Goal: Task Accomplishment & Management: Use online tool/utility

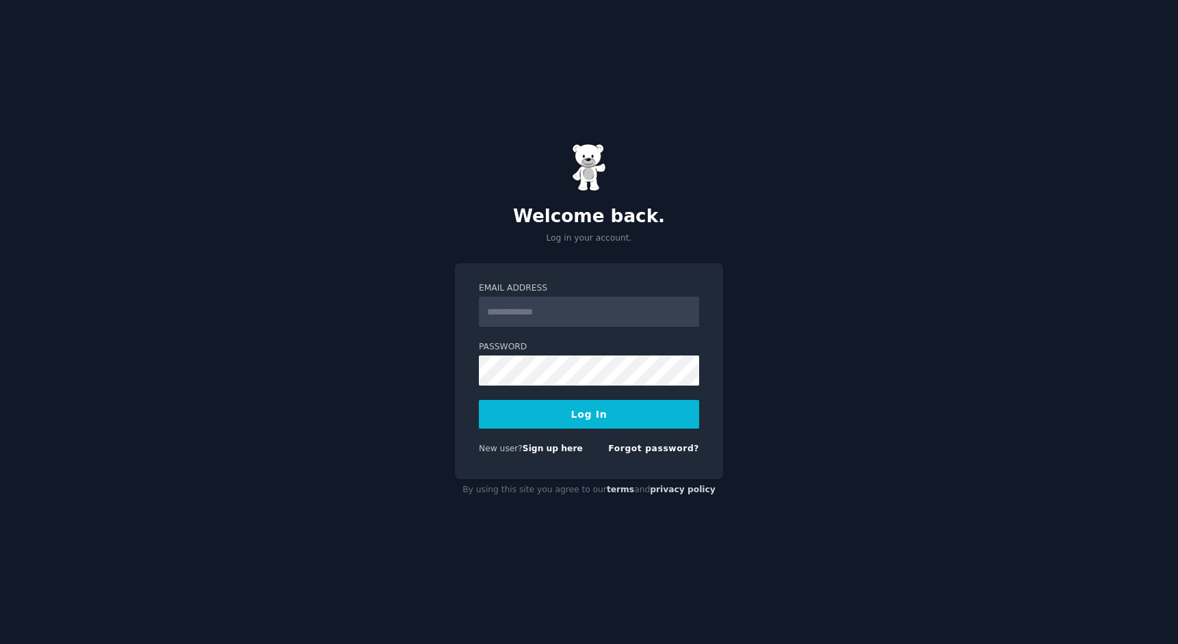
click at [0, 644] on com-1password-button at bounding box center [0, 644] width 0 height 0
type input "**********"
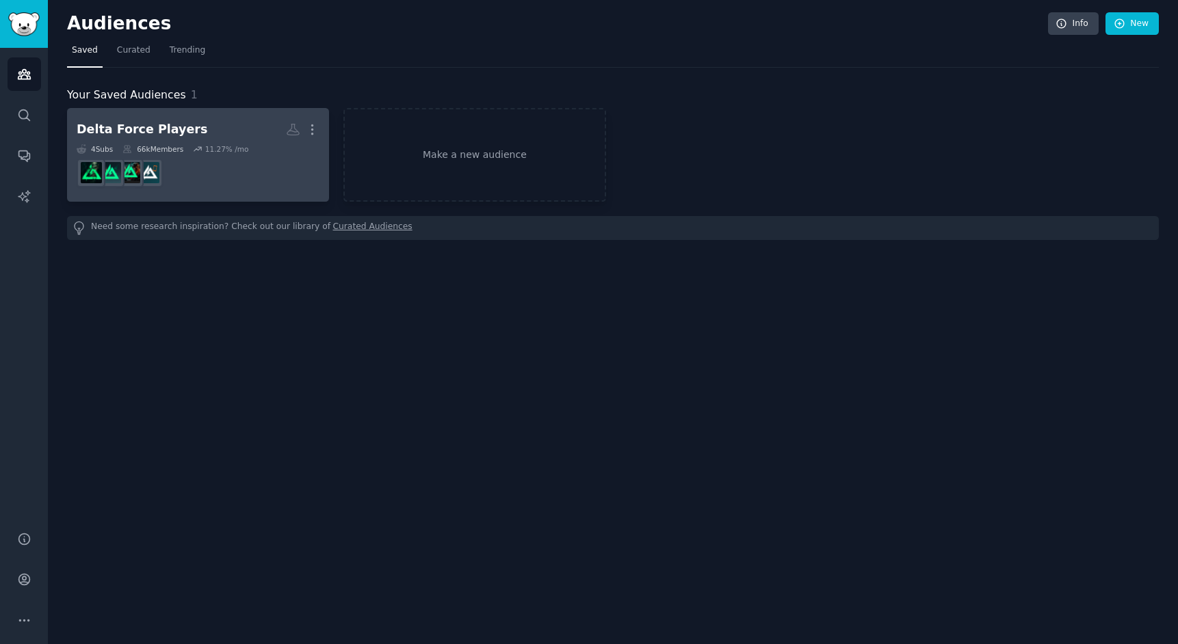
click at [237, 114] on link "Delta Force Players More 4 Sub s 66k Members 11.27 % /mo" at bounding box center [198, 155] width 262 height 94
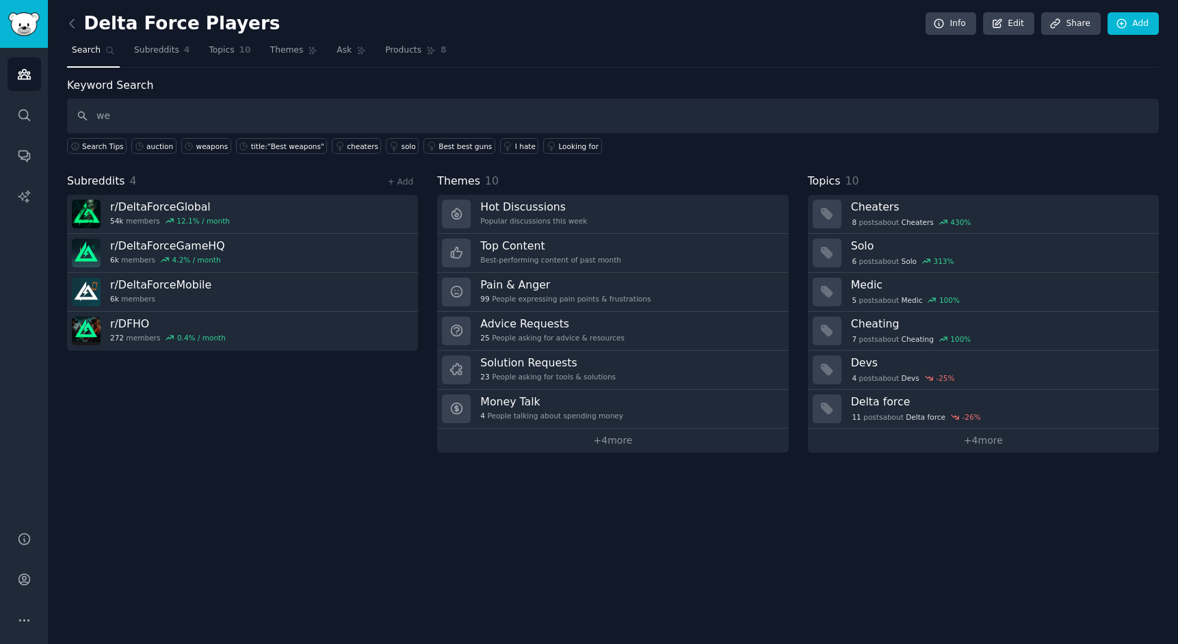
type input "w"
type input "build"
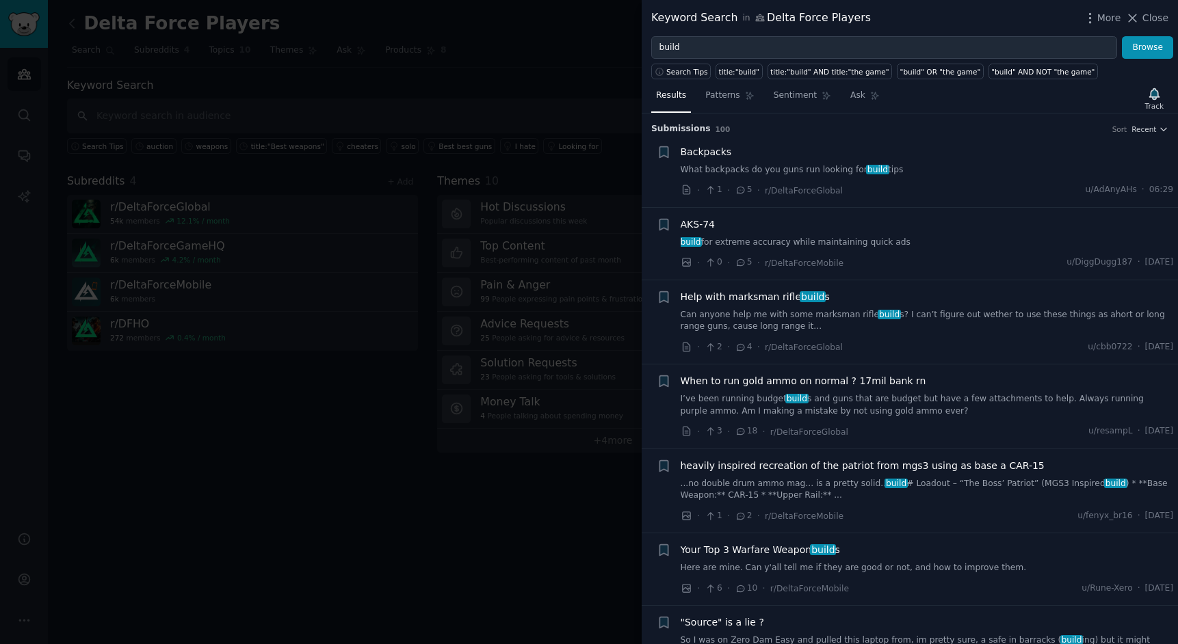
click at [813, 168] on link "What backpacks do you guns run looking for build tips" at bounding box center [927, 170] width 493 height 12
click at [1154, 93] on icon "button" at bounding box center [1154, 93] width 10 height 11
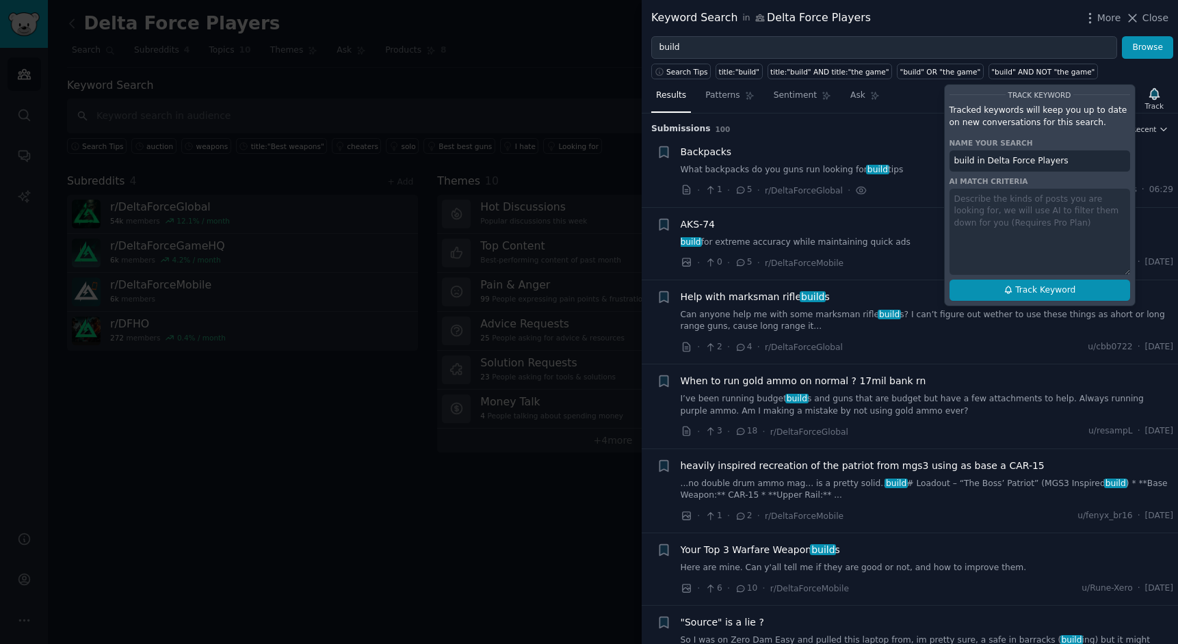
click at [1016, 287] on span "Track Keyword" at bounding box center [1045, 291] width 60 height 12
type input "build in Delta Force Players"
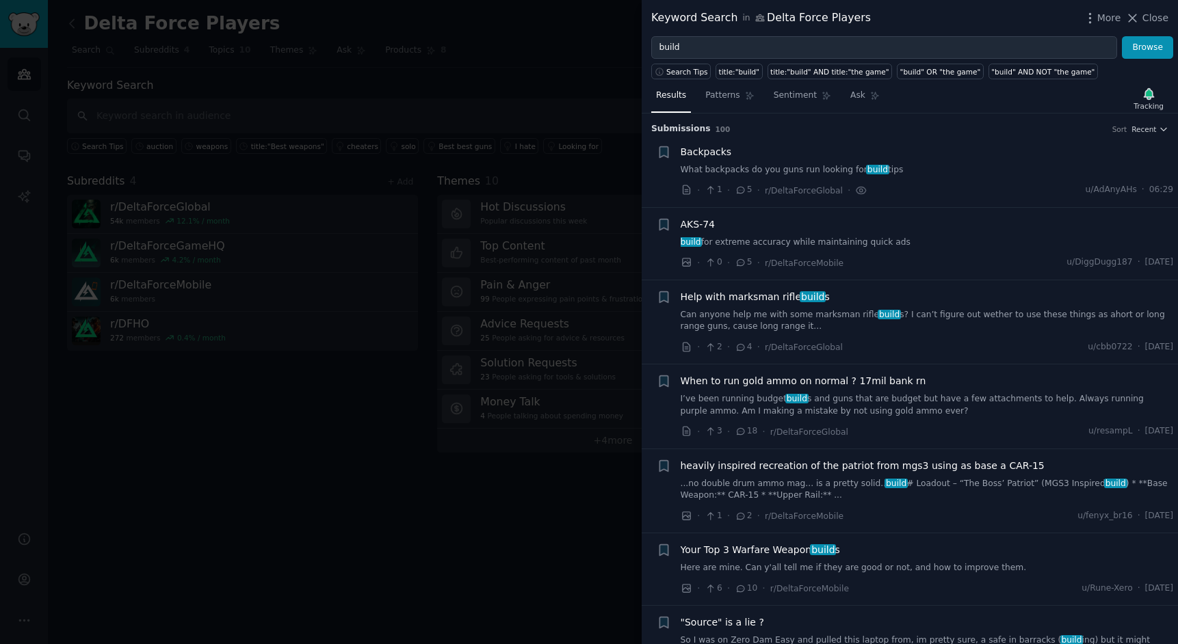
click at [916, 317] on link "Can anyone help me with some marksman rifle build s? I can’t figure out wether …" at bounding box center [927, 321] width 493 height 24
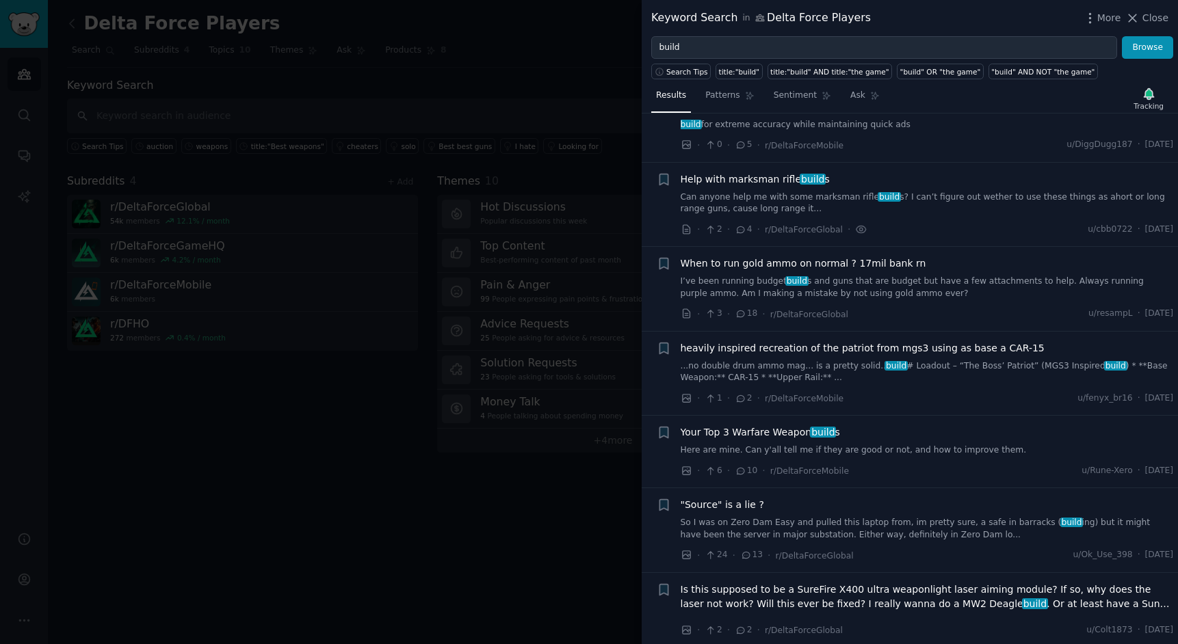
scroll to position [39, 0]
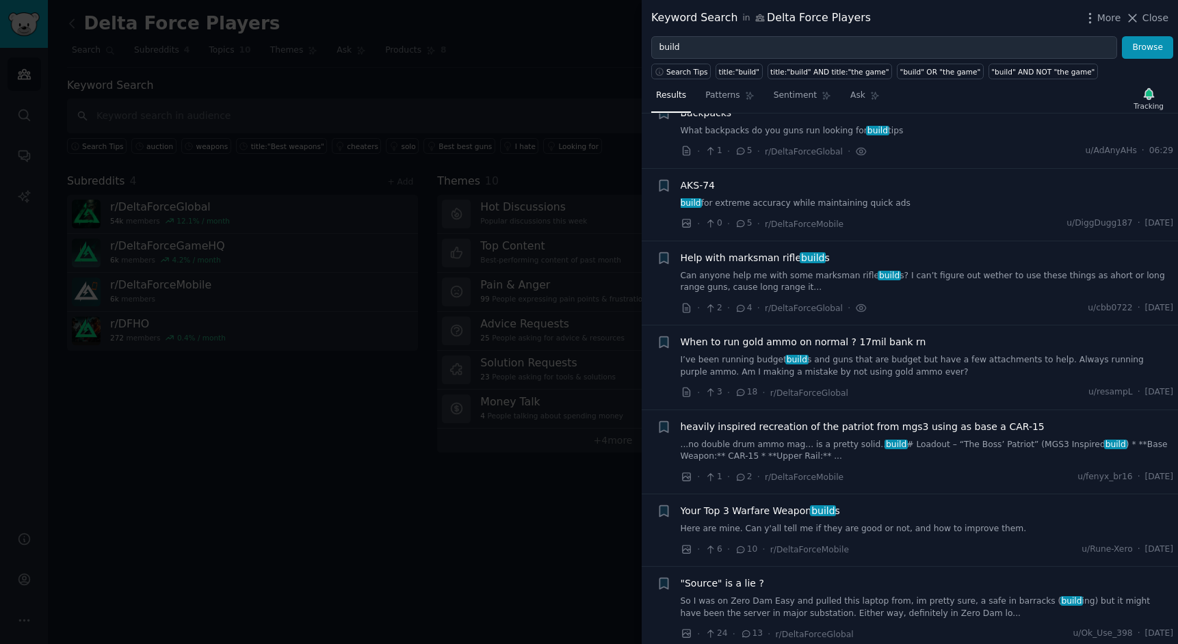
click at [869, 205] on link "build for extreme accuracy while maintaining quick ads" at bounding box center [927, 204] width 493 height 12
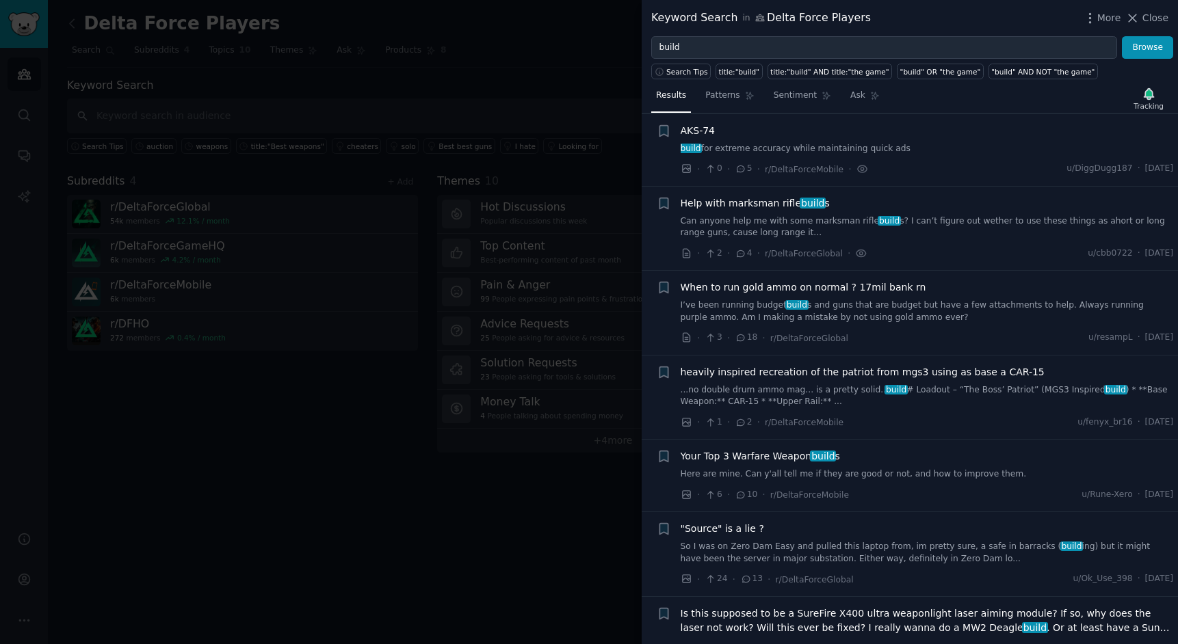
scroll to position [94, 0]
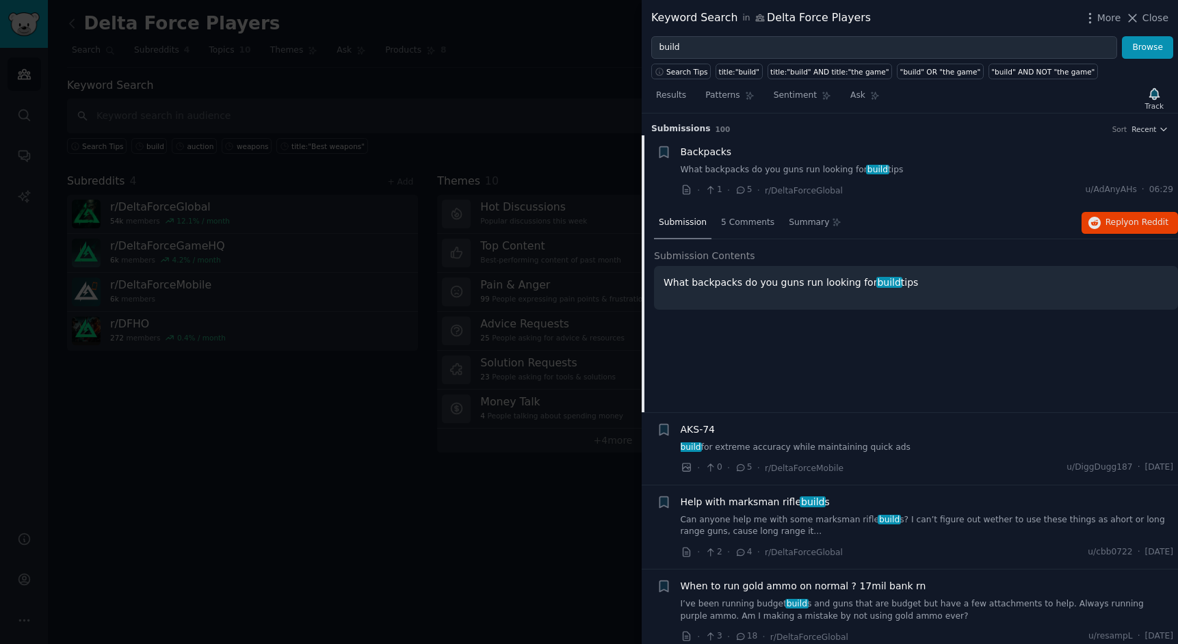
click at [788, 418] on li "+ AKS-74 build for extreme accuracy while maintaining quick ads · 0 · 5 · r/Del…" at bounding box center [910, 449] width 536 height 72
click at [744, 221] on span "5 Comments" at bounding box center [747, 223] width 53 height 12
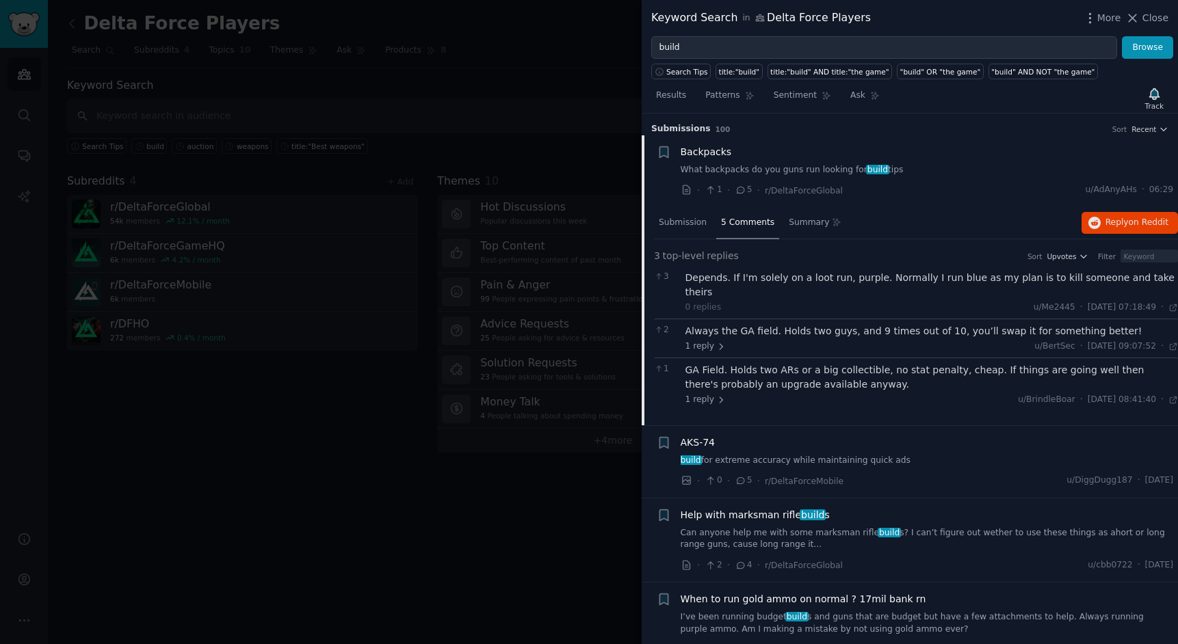
scroll to position [58, 0]
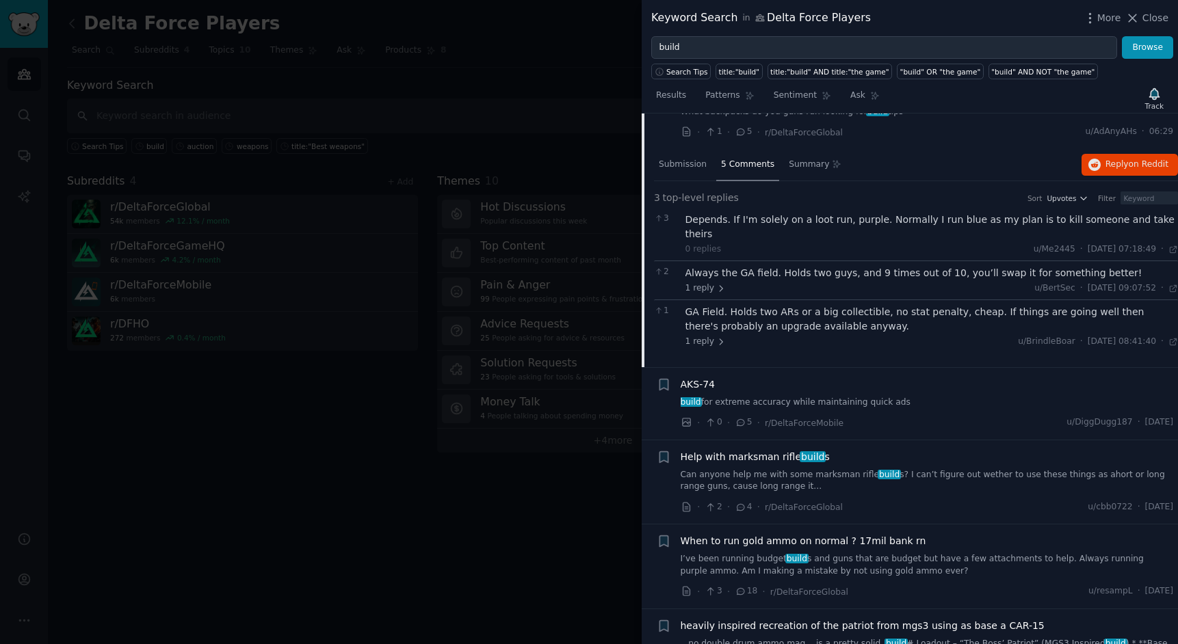
click at [742, 419] on icon at bounding box center [741, 422] width 8 height 6
click at [763, 397] on link "build for extreme accuracy while maintaining quick ads" at bounding box center [927, 403] width 493 height 12
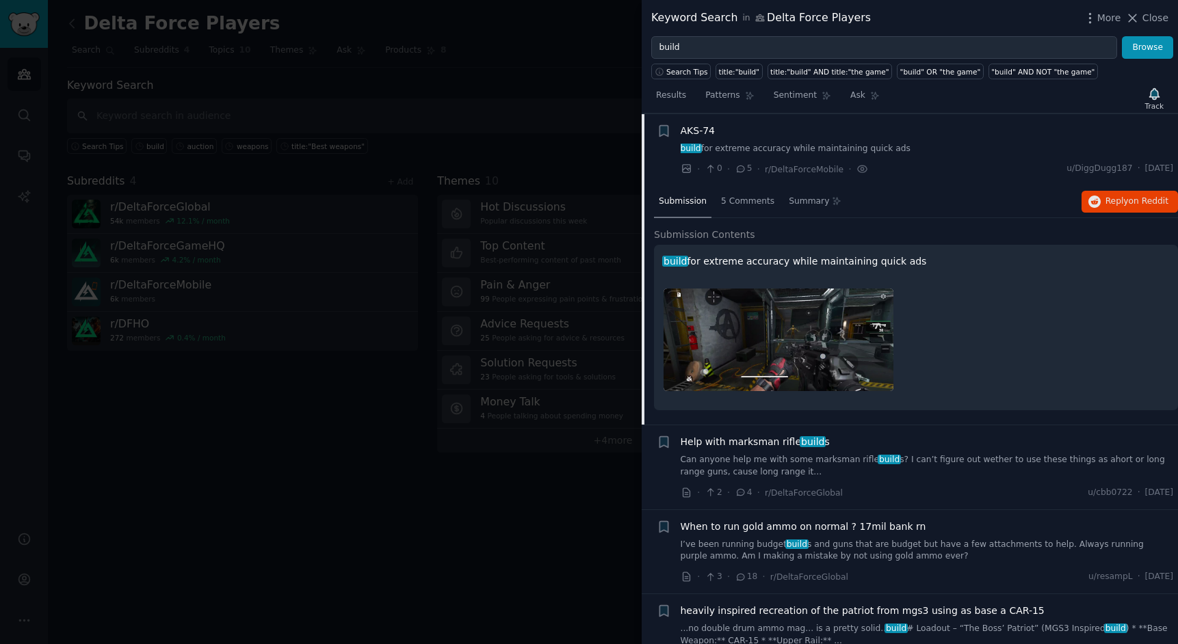
scroll to position [94, 0]
click at [751, 210] on div "5 Comments" at bounding box center [747, 201] width 63 height 33
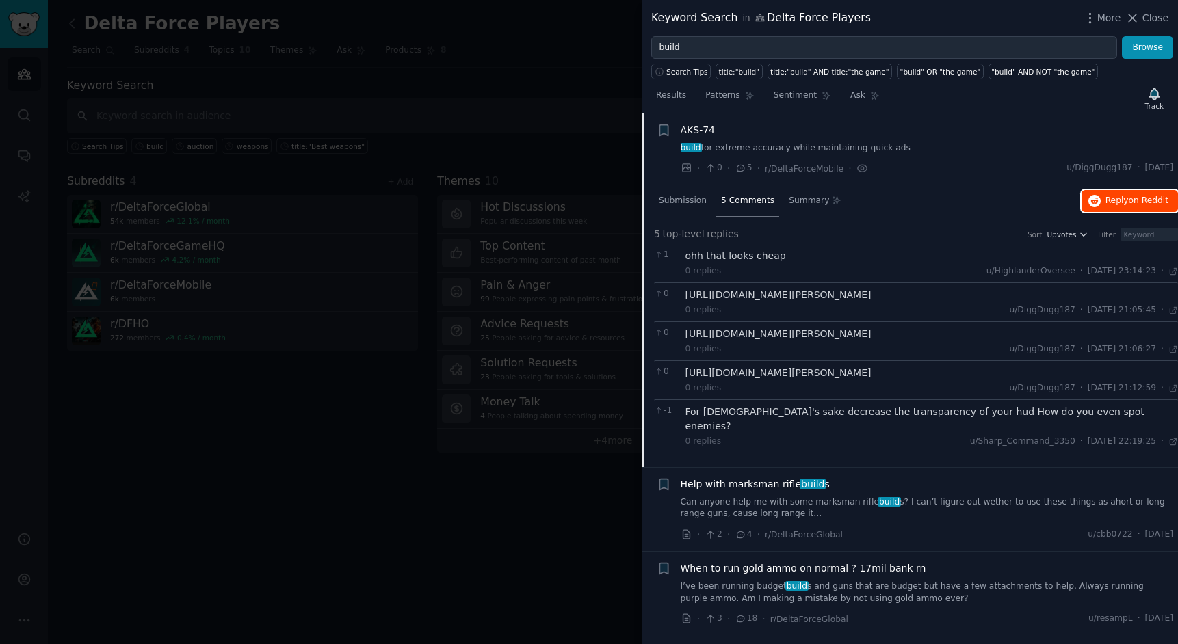
scroll to position [94, 0]
click at [1142, 198] on span "on Reddit" at bounding box center [1149, 201] width 40 height 10
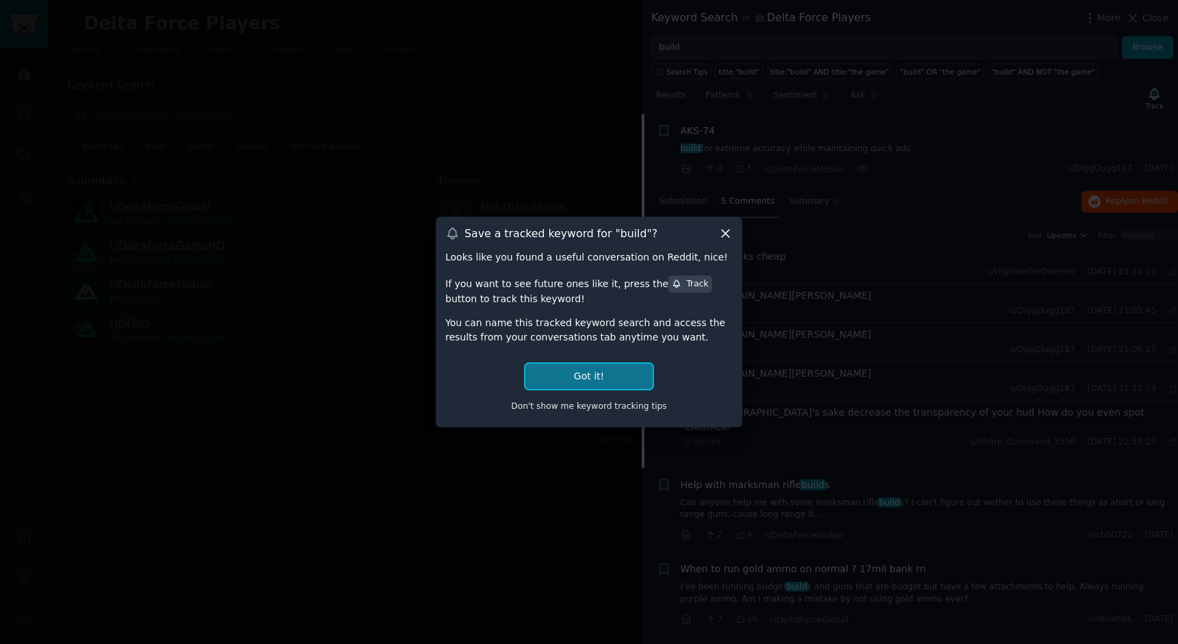
click at [571, 377] on button "Got it!" at bounding box center [588, 376] width 127 height 25
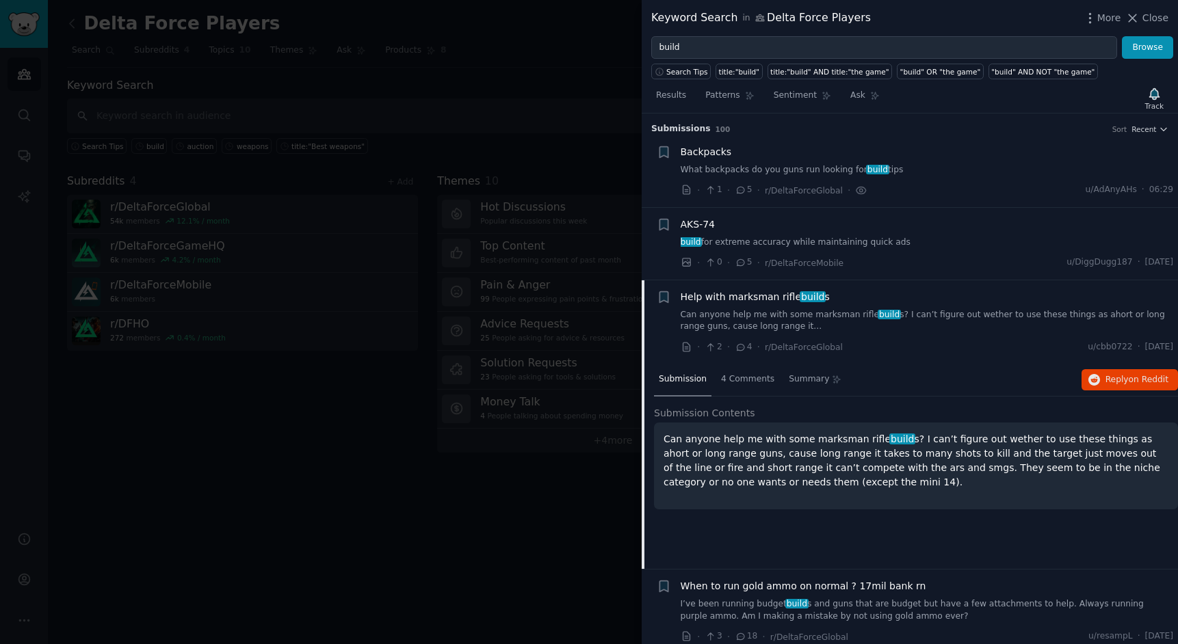
click at [787, 500] on div "Can anyone help me with some marksman rifle build s? I can’t figure out wether …" at bounding box center [916, 466] width 524 height 87
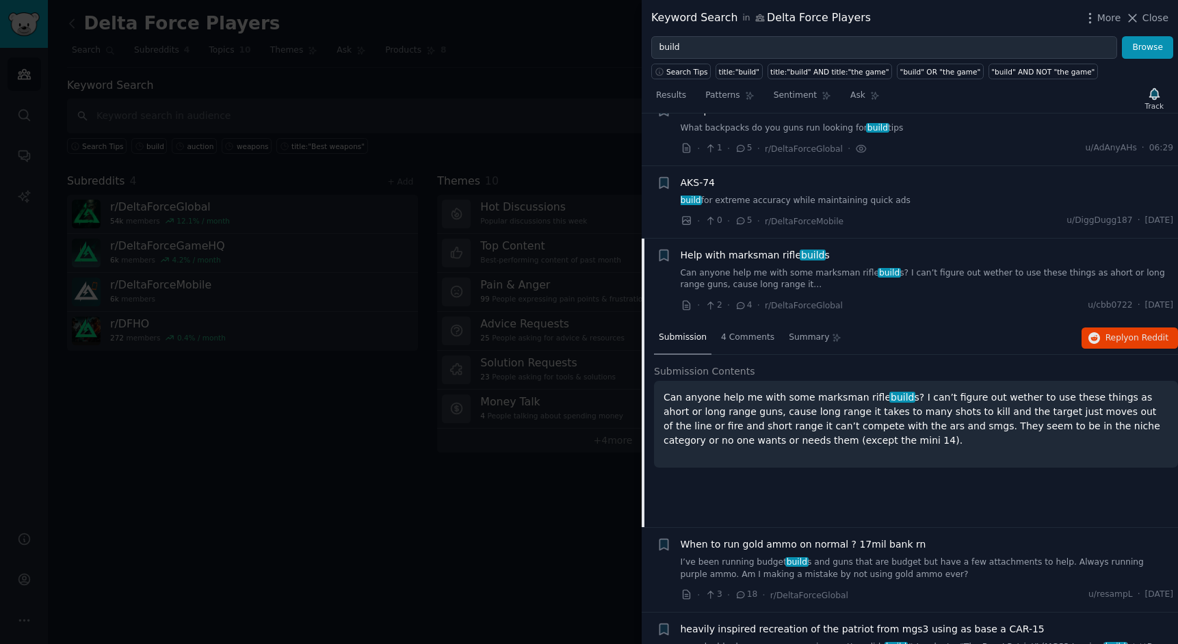
scroll to position [47, 0]
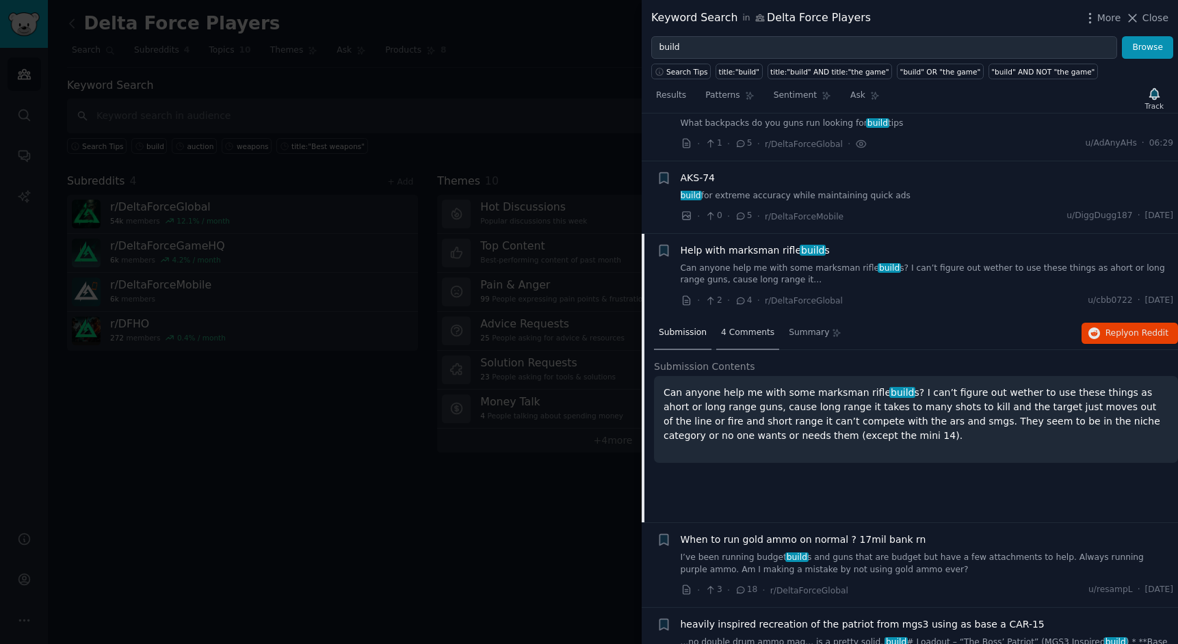
click at [761, 332] on span "4 Comments" at bounding box center [747, 333] width 53 height 12
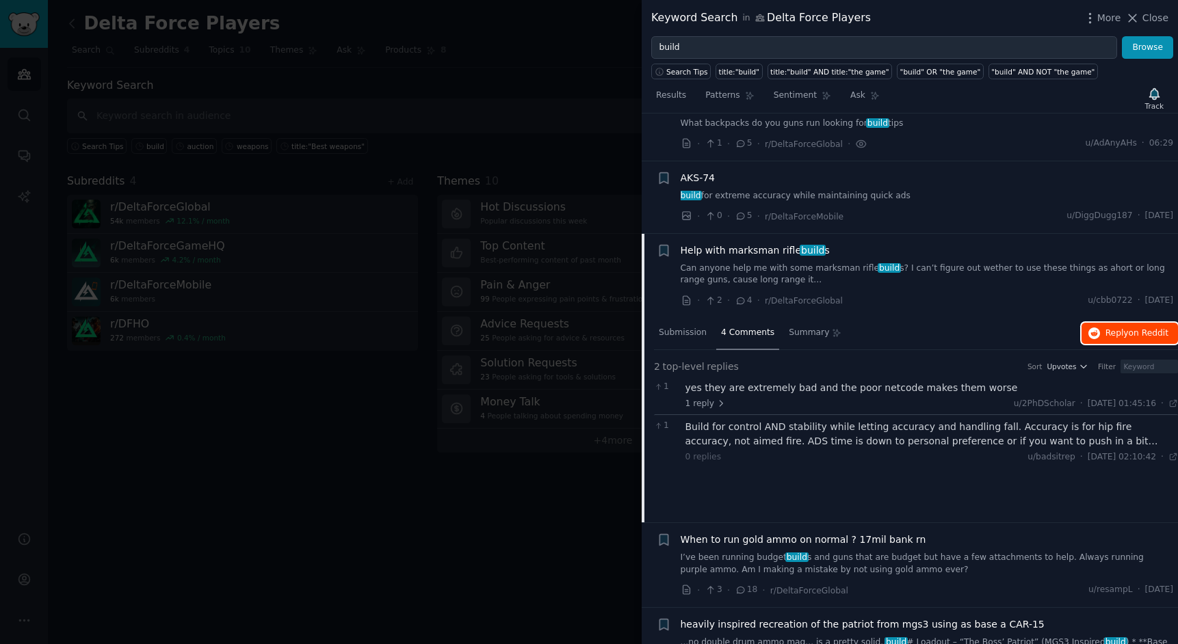
click at [1105, 333] on span "Reply on Reddit" at bounding box center [1136, 334] width 63 height 12
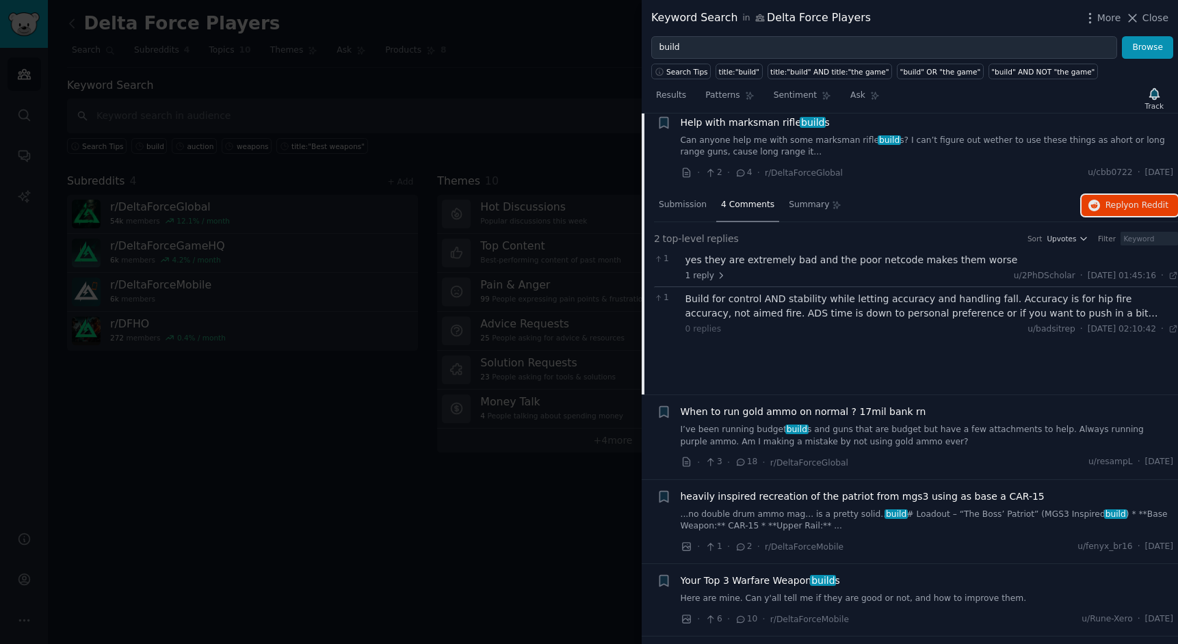
scroll to position [302, 0]
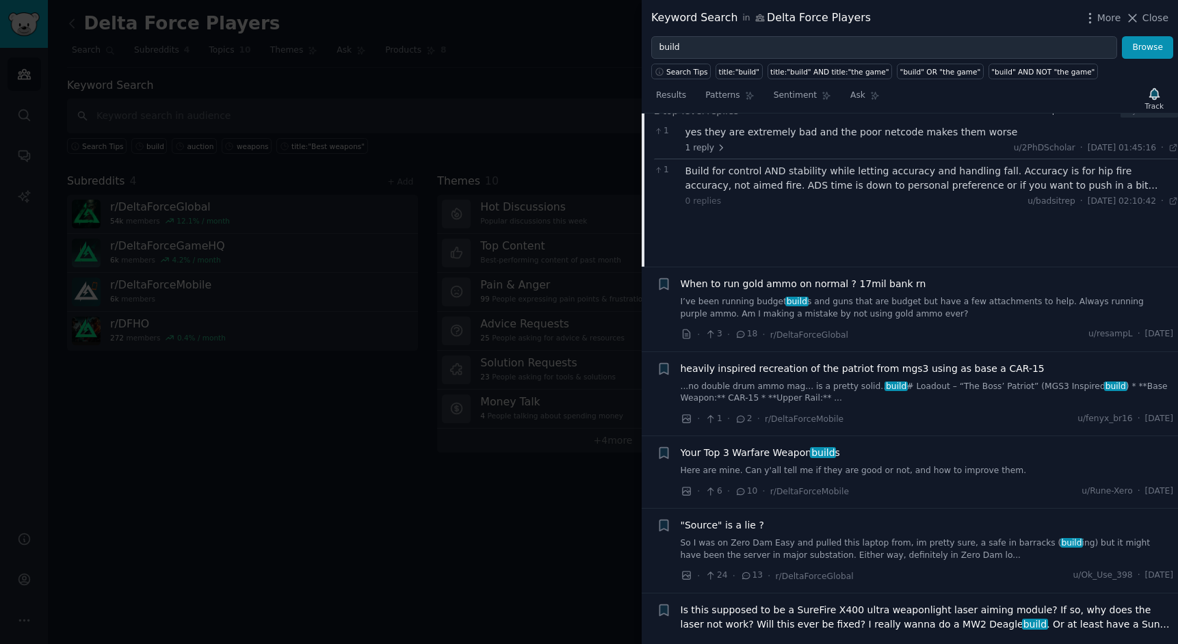
click at [912, 472] on link "Here are mine. Can y'all tell me if they are good or not, and how to improve th…" at bounding box center [927, 471] width 493 height 12
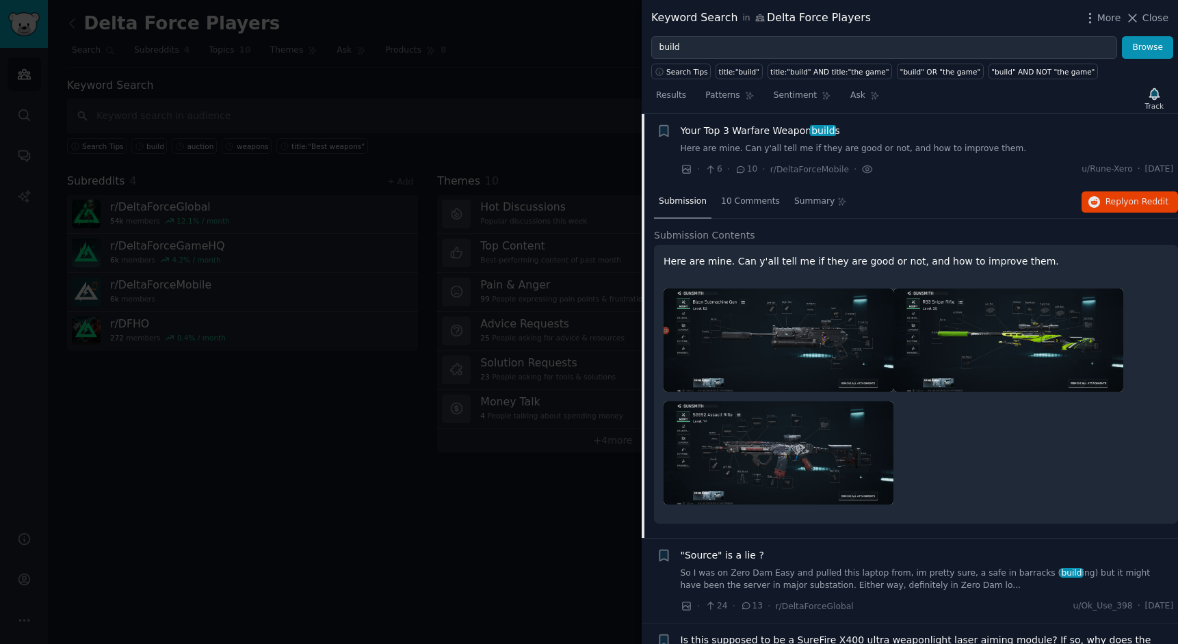
scroll to position [420, 0]
click at [1116, 211] on button "Reply on Reddit" at bounding box center [1129, 202] width 96 height 22
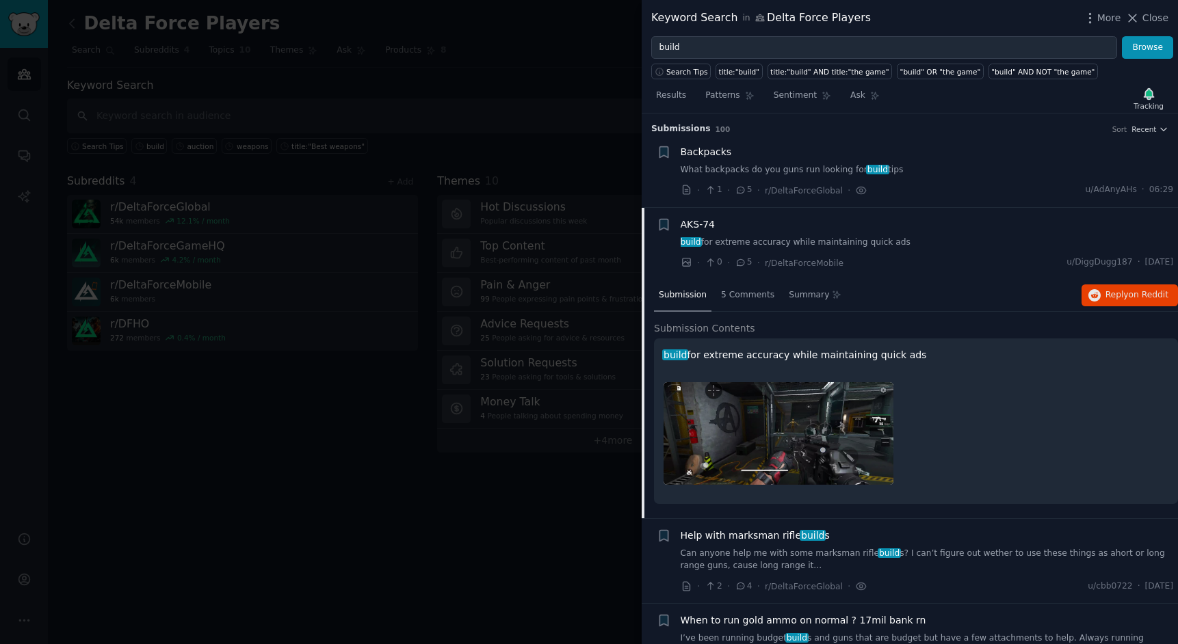
click at [996, 412] on div at bounding box center [916, 434] width 505 height 122
click at [1151, 14] on span "Close" at bounding box center [1155, 18] width 26 height 14
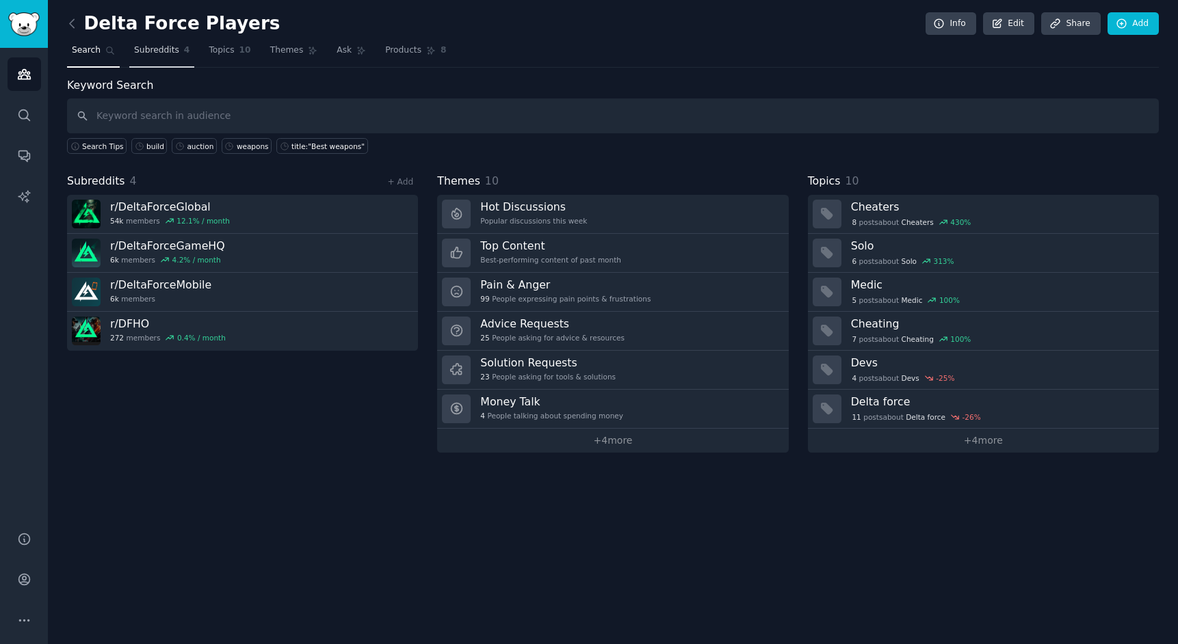
click at [164, 55] on span "Subreddits" at bounding box center [156, 50] width 45 height 12
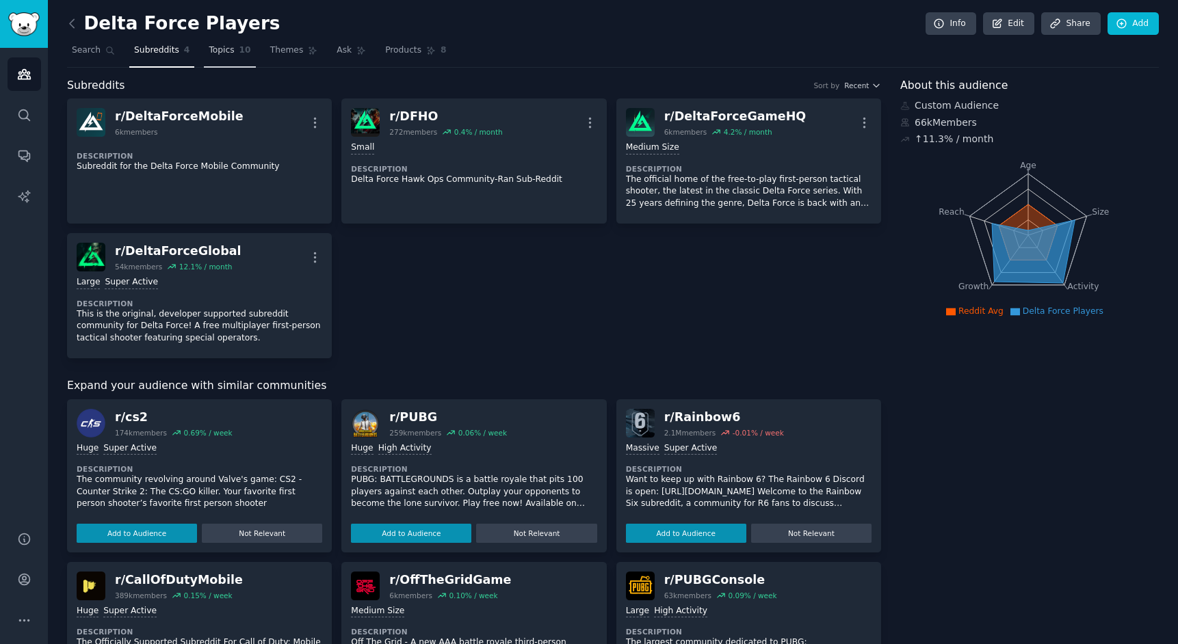
click at [234, 40] on link "Topics 10" at bounding box center [229, 54] width 51 height 28
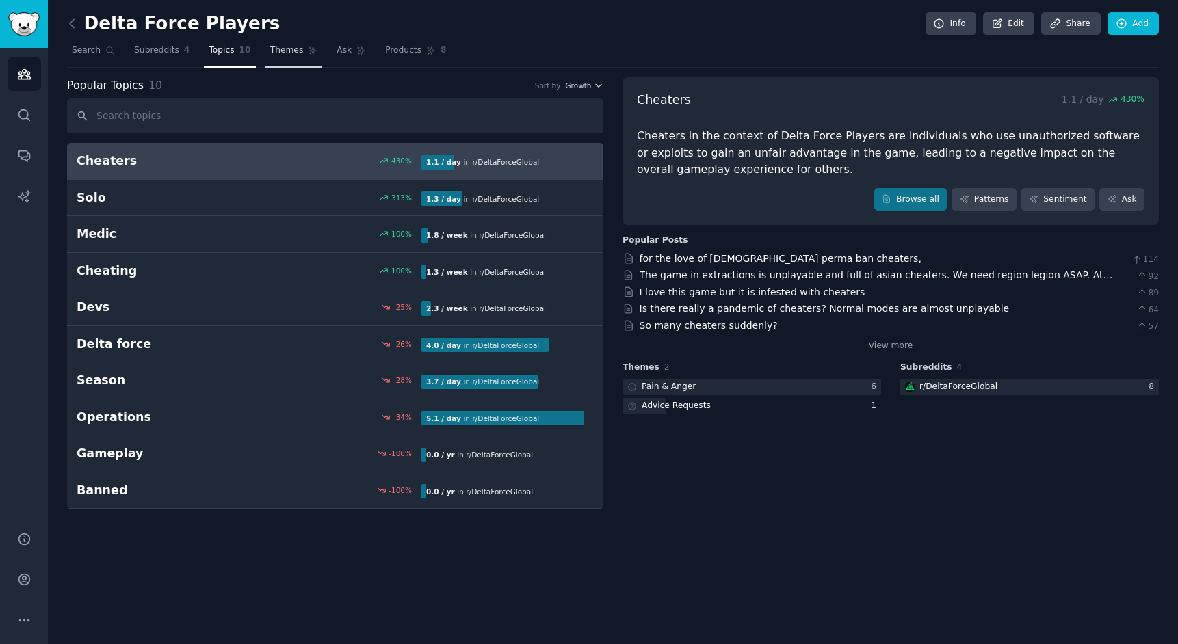
click at [309, 53] on icon at bounding box center [313, 51] width 8 height 8
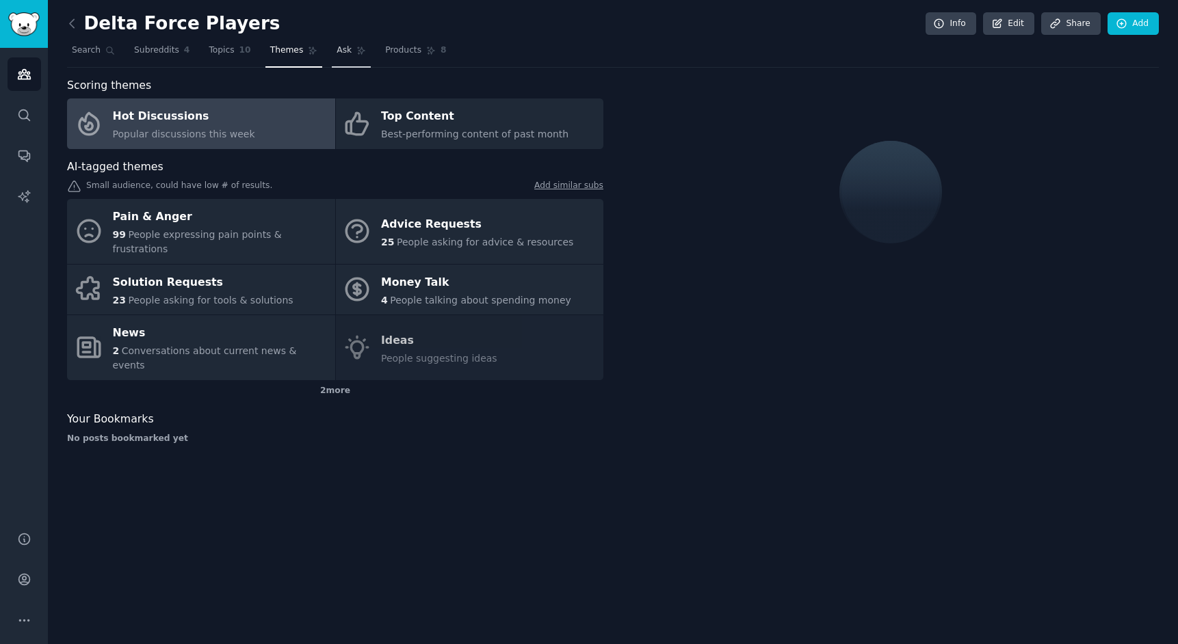
click at [347, 56] on span "Ask" at bounding box center [344, 50] width 15 height 12
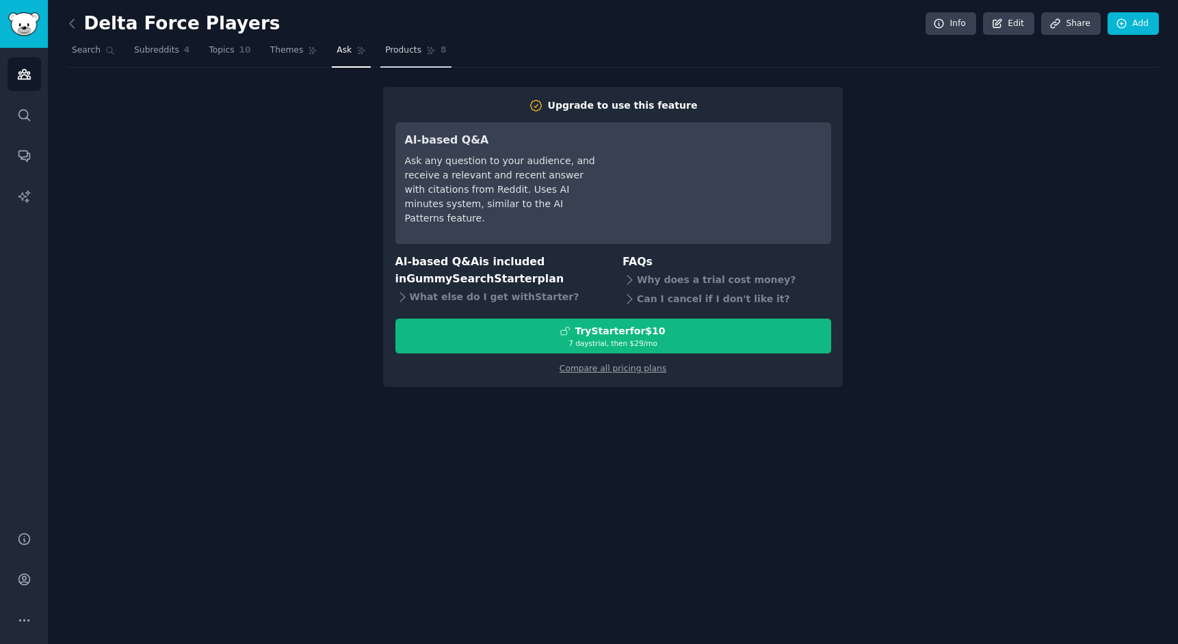
click at [404, 58] on link "Products 8" at bounding box center [415, 54] width 70 height 28
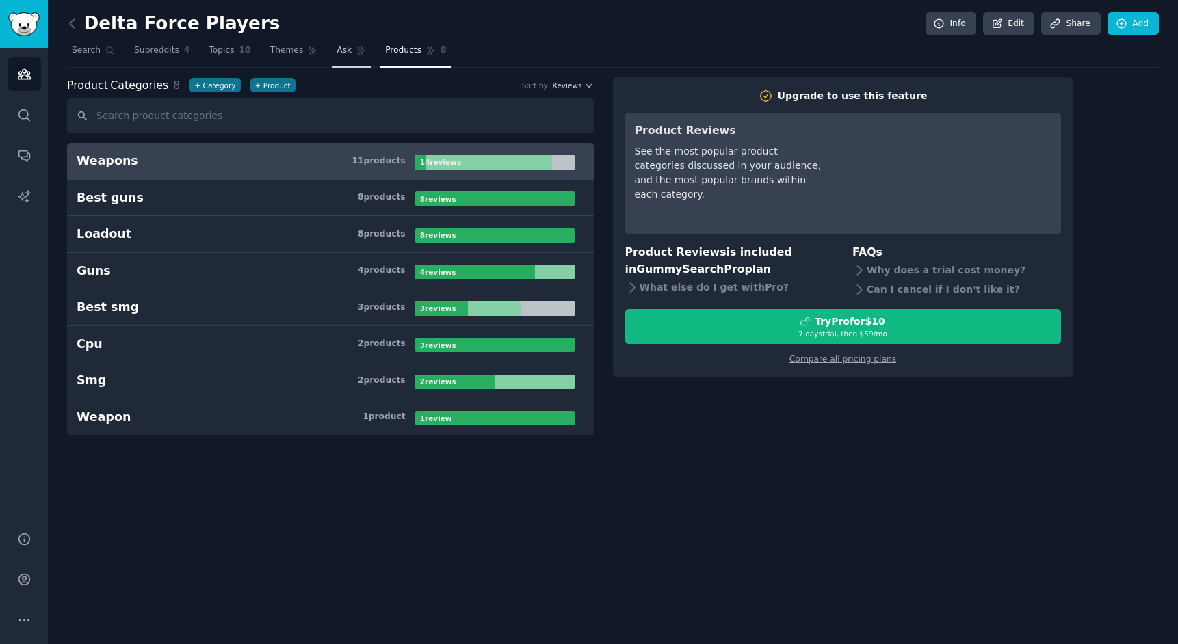
click at [354, 56] on link "Ask" at bounding box center [351, 54] width 39 height 28
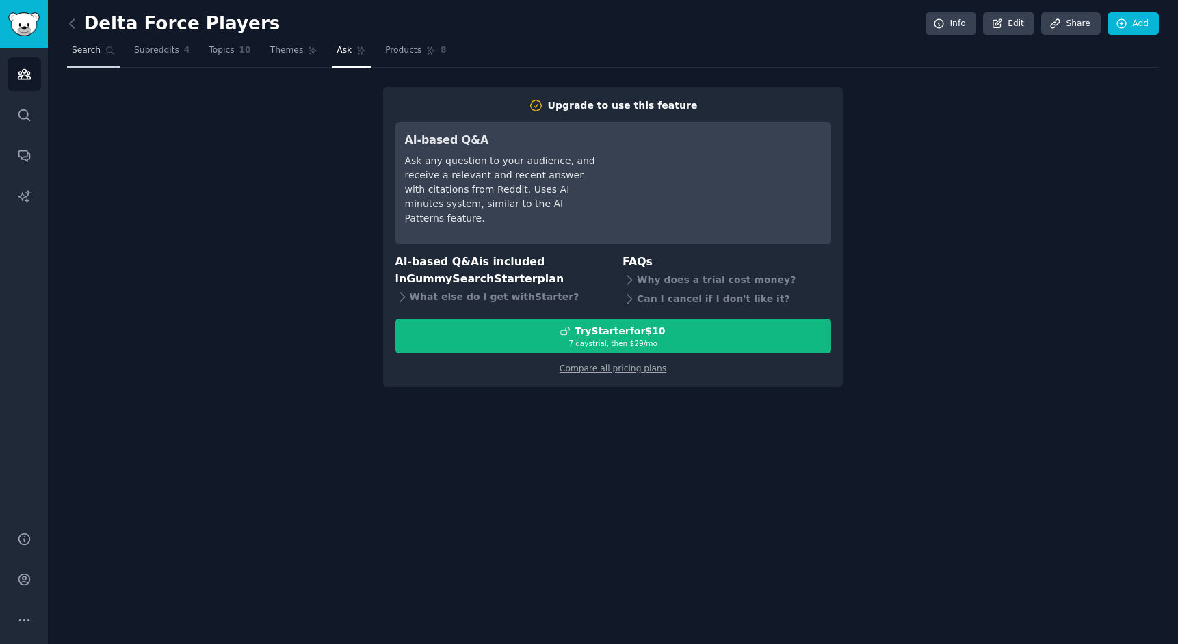
click at [88, 55] on span "Search" at bounding box center [86, 50] width 29 height 12
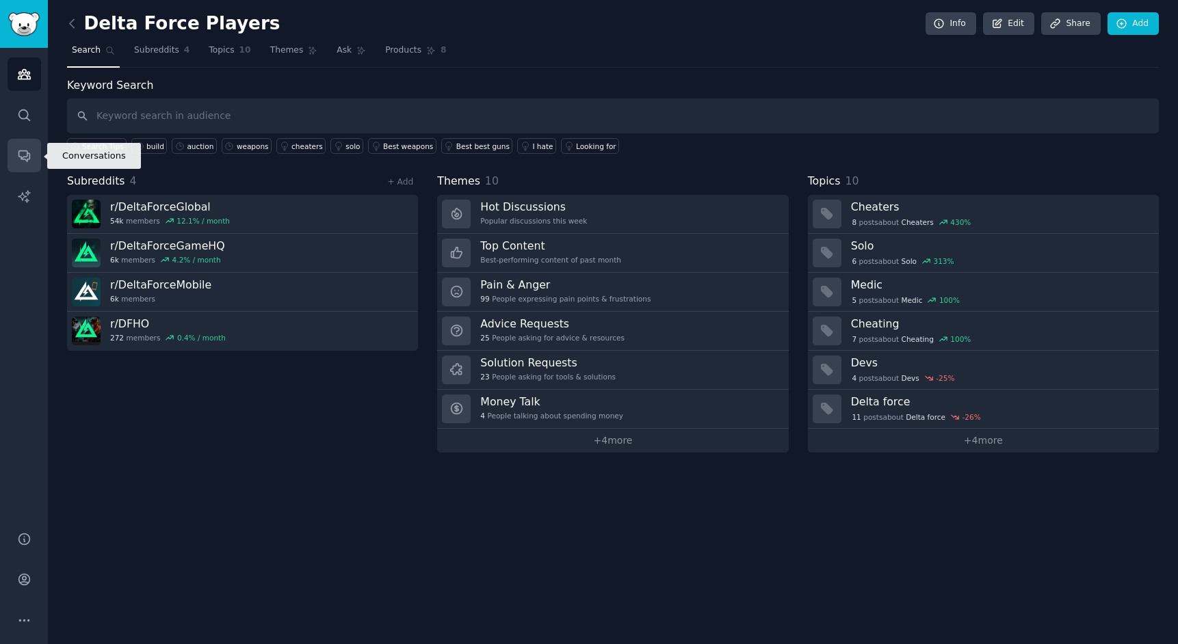
click at [28, 159] on icon "Sidebar" at bounding box center [23, 156] width 11 height 11
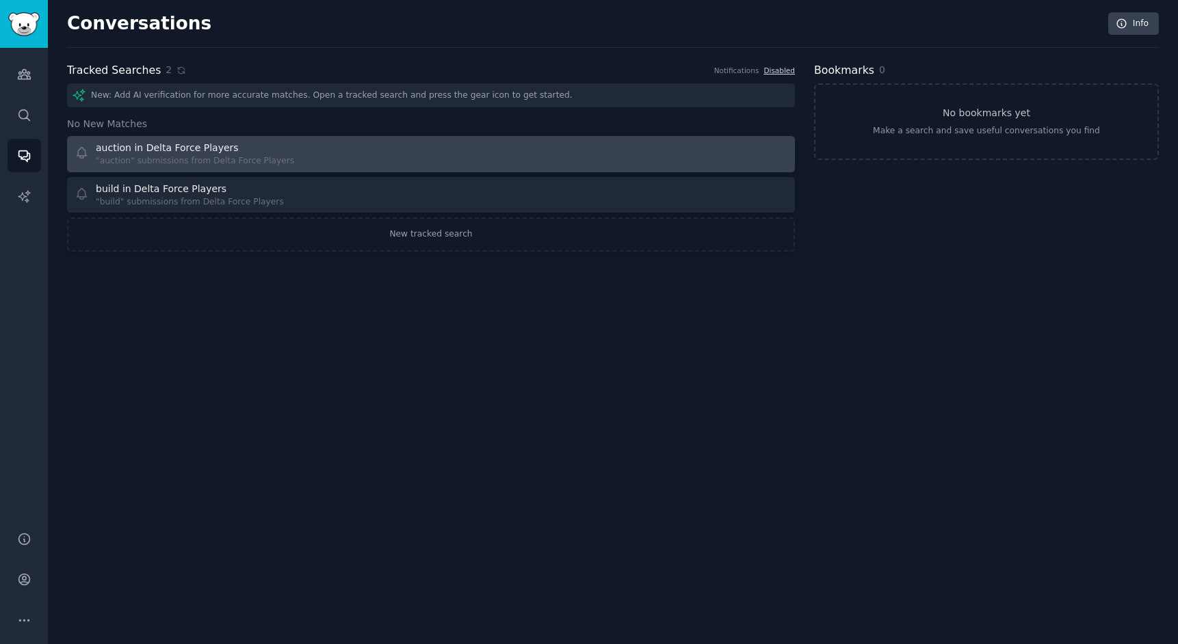
click at [183, 166] on div ""auction" submissions from Delta Force Players" at bounding box center [195, 161] width 198 height 12
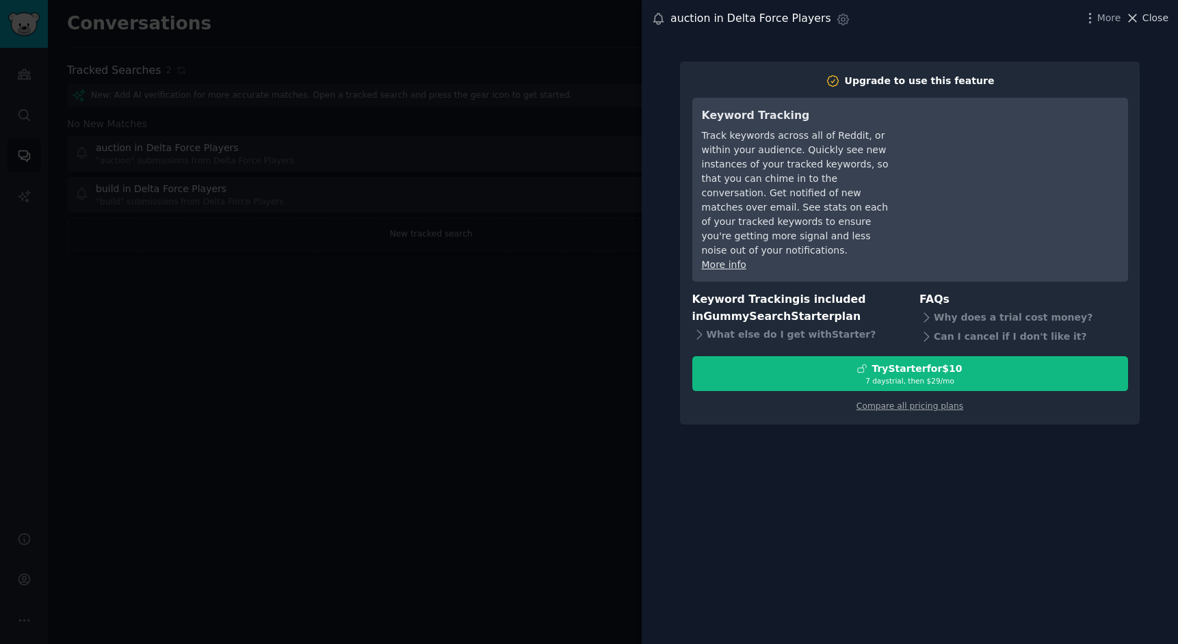
click at [1142, 16] on button "Close" at bounding box center [1146, 18] width 43 height 14
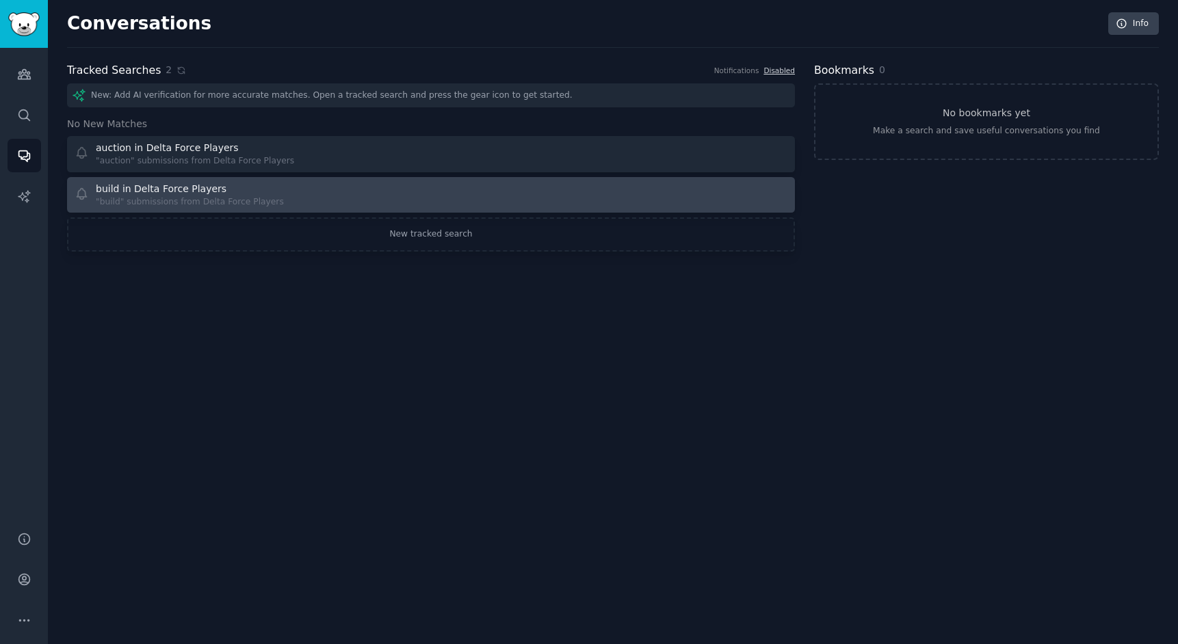
click at [360, 196] on div "build in Delta Force Players "build" submissions from Delta Force Players" at bounding box center [248, 195] width 347 height 27
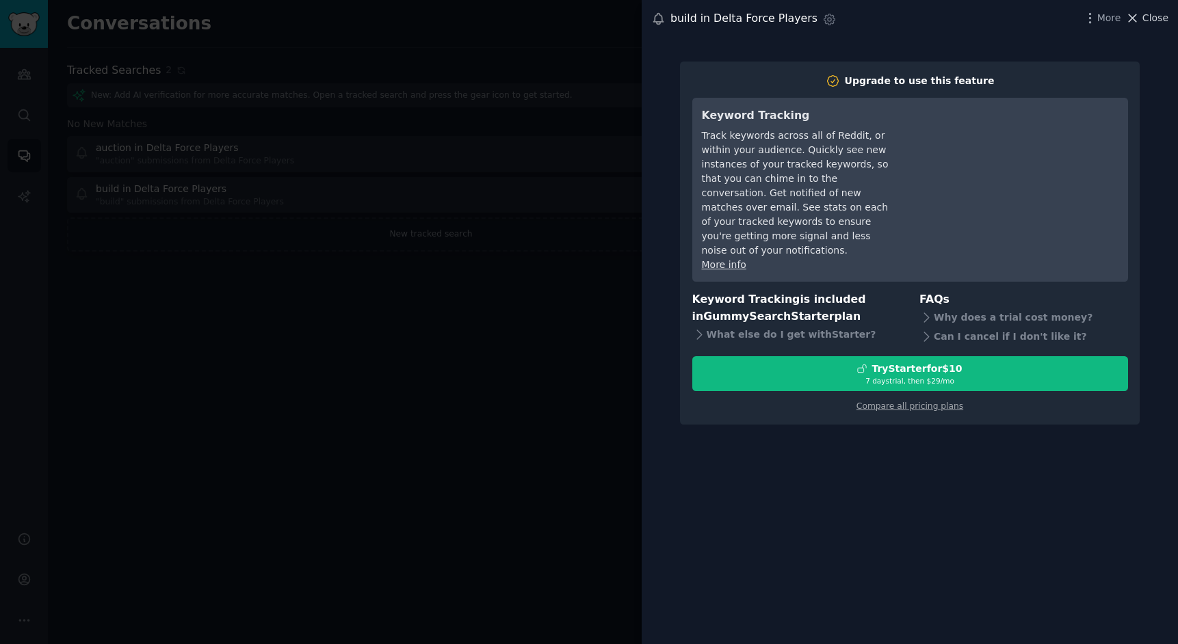
click at [1156, 23] on span "Close" at bounding box center [1155, 18] width 26 height 14
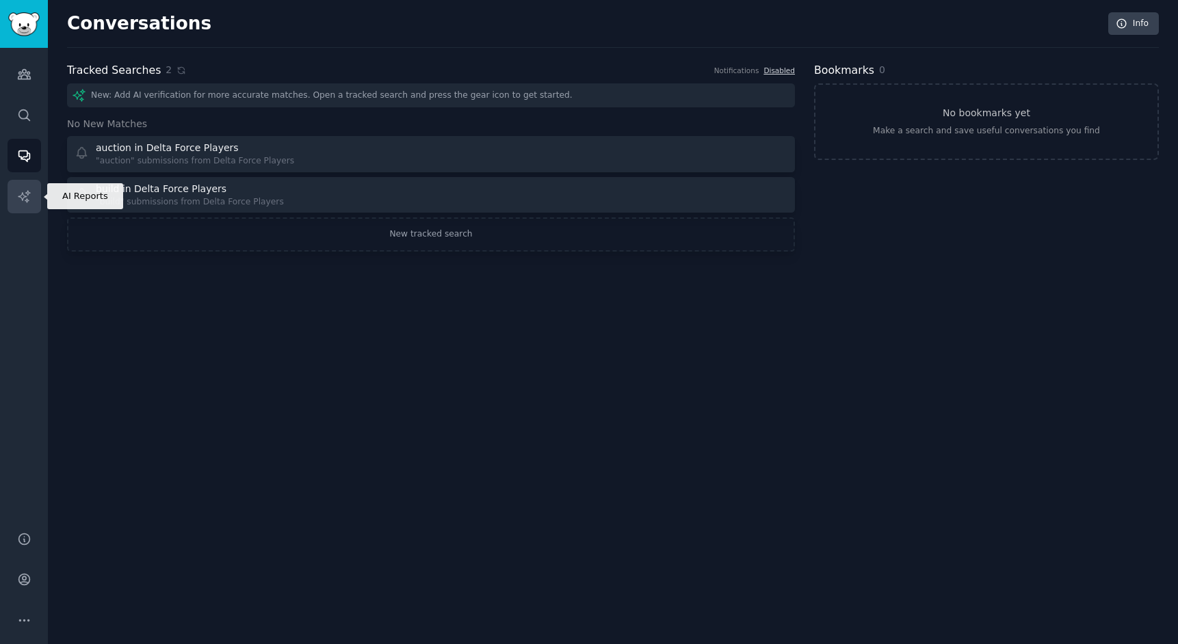
click at [18, 191] on icon "Sidebar" at bounding box center [24, 196] width 14 height 14
